Goal: Task Accomplishment & Management: Complete application form

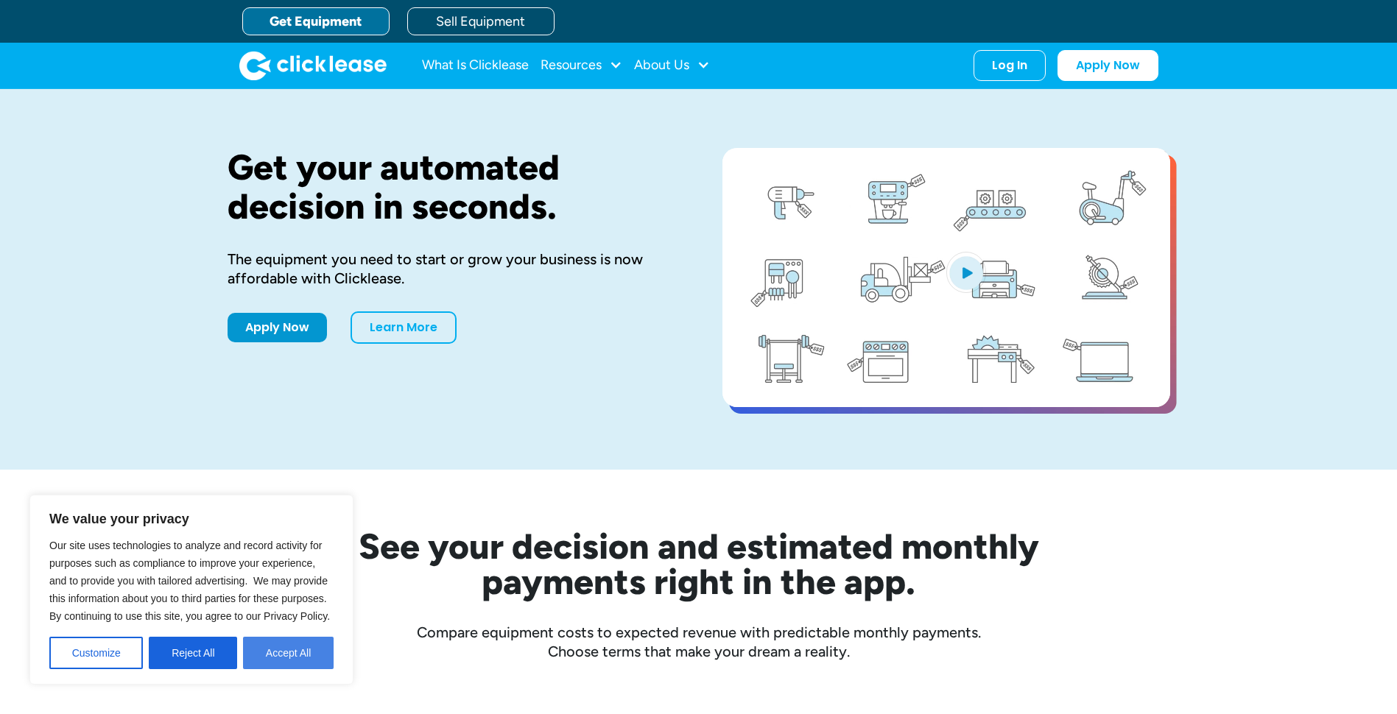
click at [248, 641] on button "Accept All" at bounding box center [288, 653] width 91 height 32
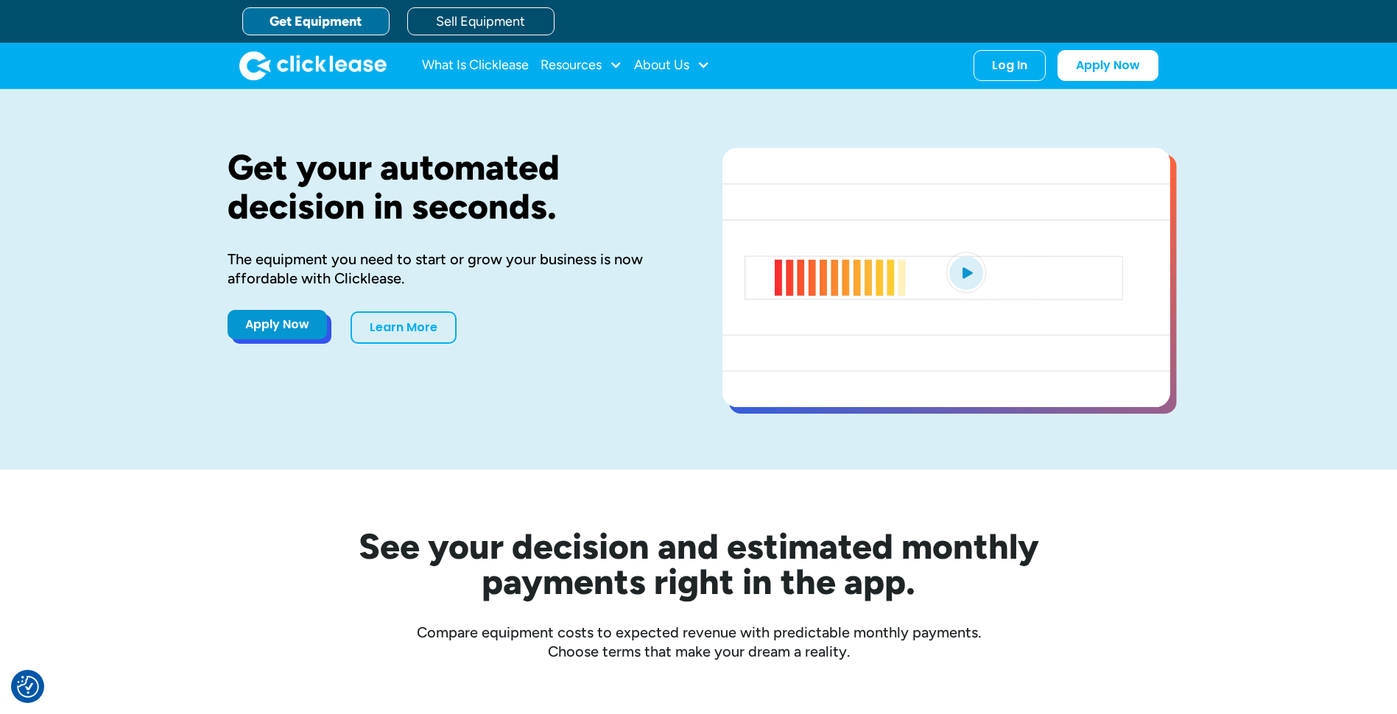
click at [258, 324] on link "Apply Now" at bounding box center [276, 324] width 99 height 29
